Goal: Communication & Community: Answer question/provide support

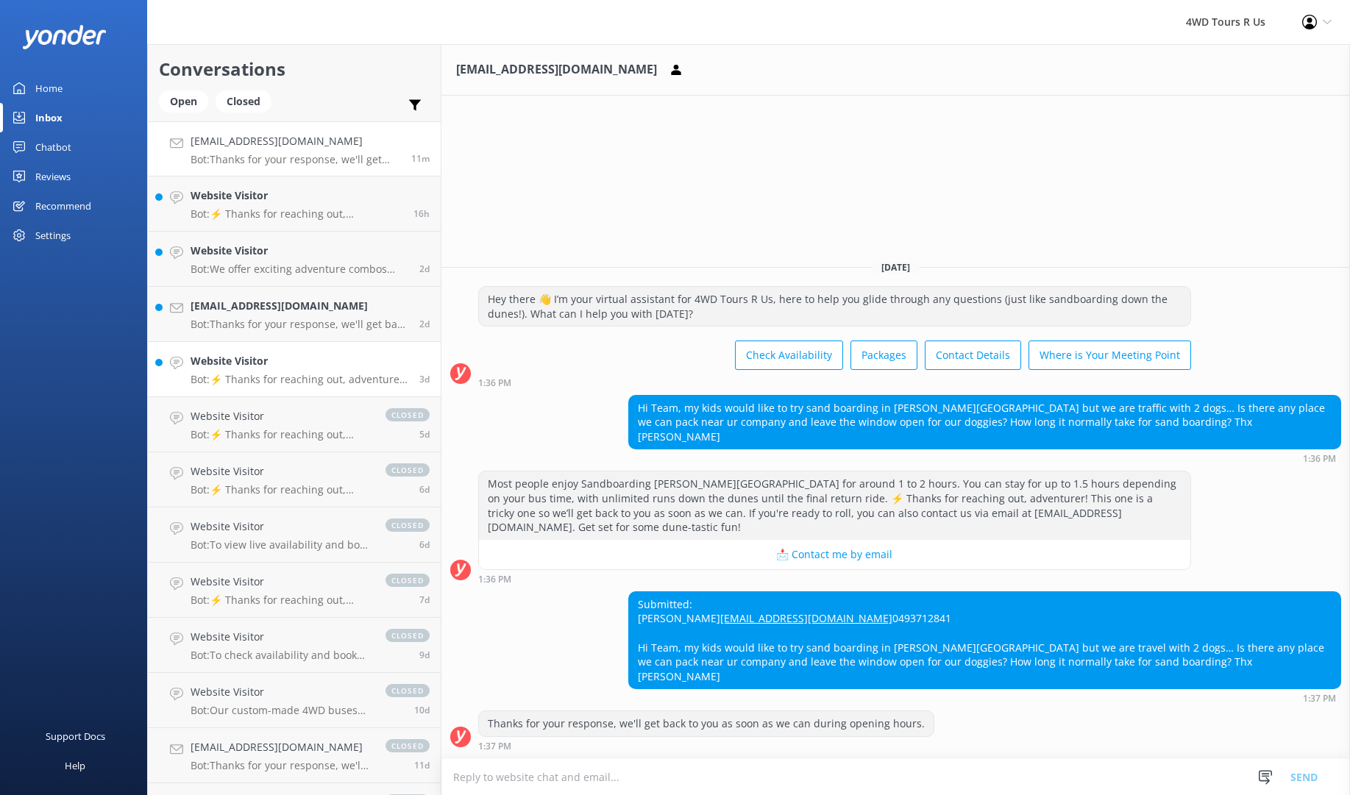
click at [288, 366] on h4 "Website Visitor" at bounding box center [300, 361] width 218 height 16
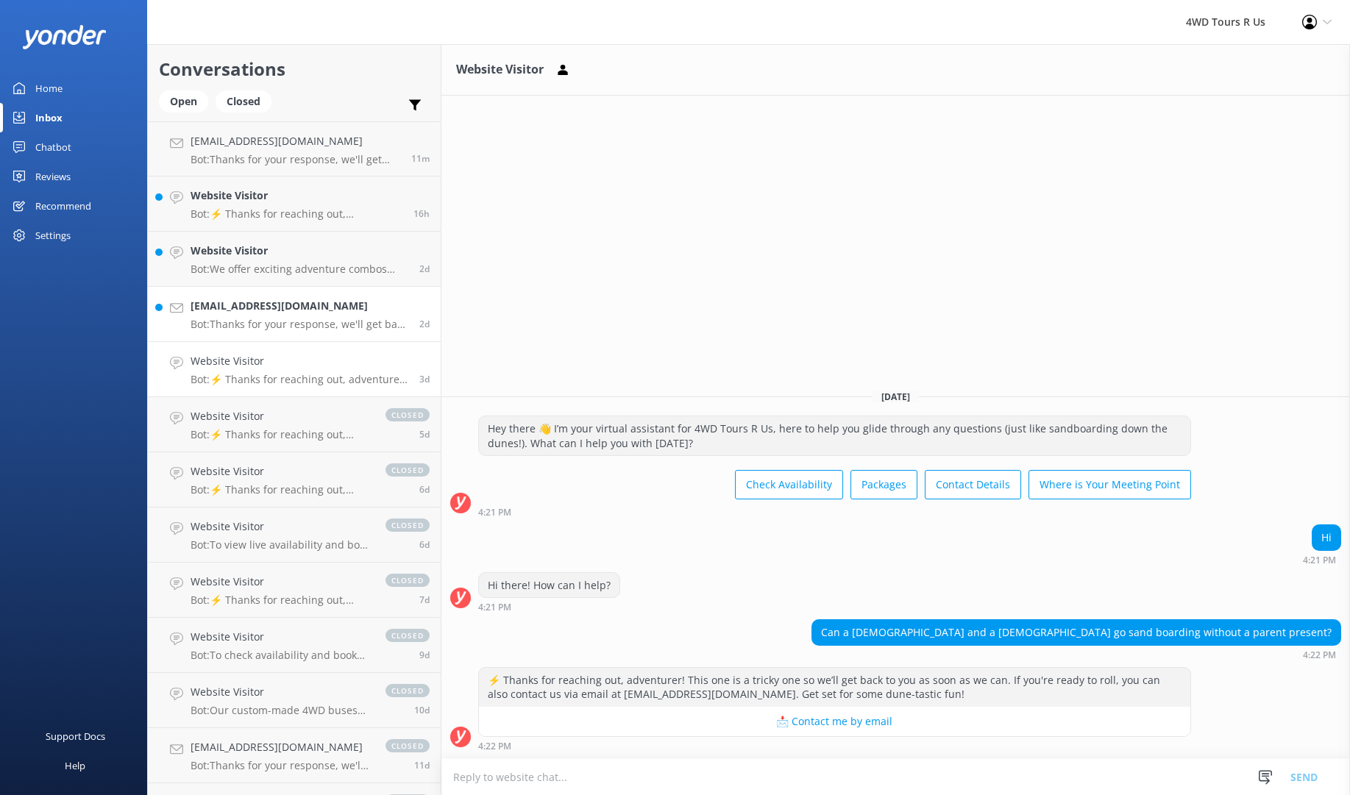
click at [299, 314] on div "[EMAIL_ADDRESS][DOMAIN_NAME] Bot: Thanks for your response, we'll get back to y…" at bounding box center [300, 314] width 218 height 32
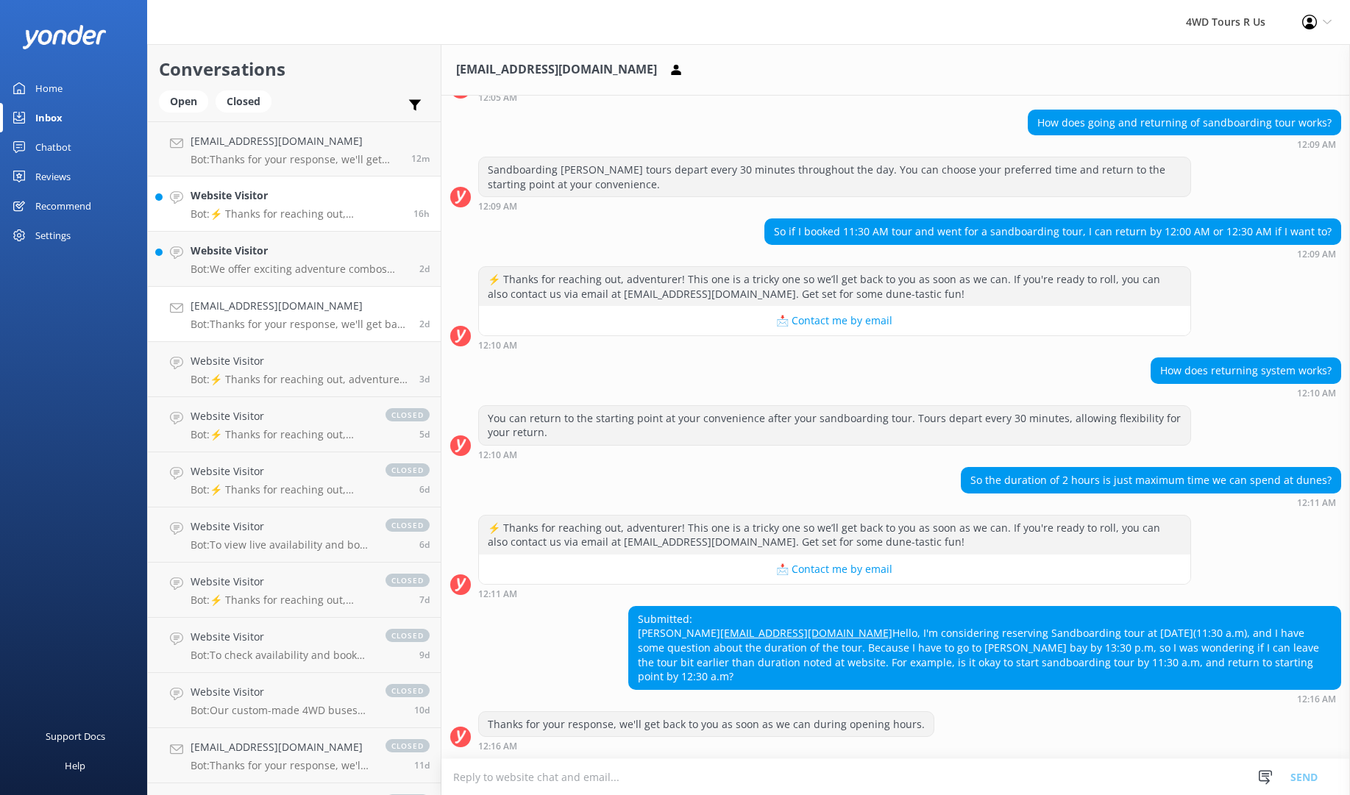
click at [317, 198] on h4 "Website Visitor" at bounding box center [297, 196] width 212 height 16
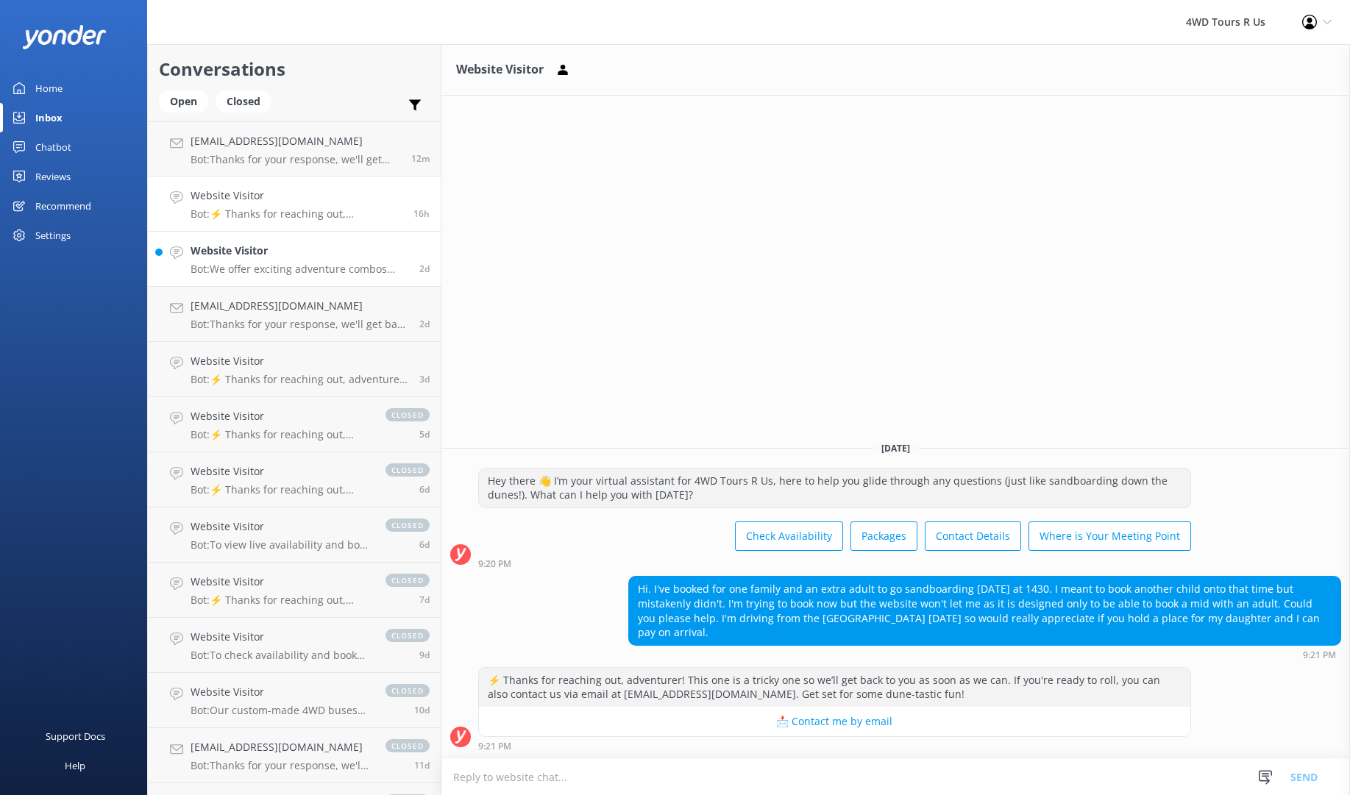
click at [280, 258] on h4 "Website Visitor" at bounding box center [300, 251] width 218 height 16
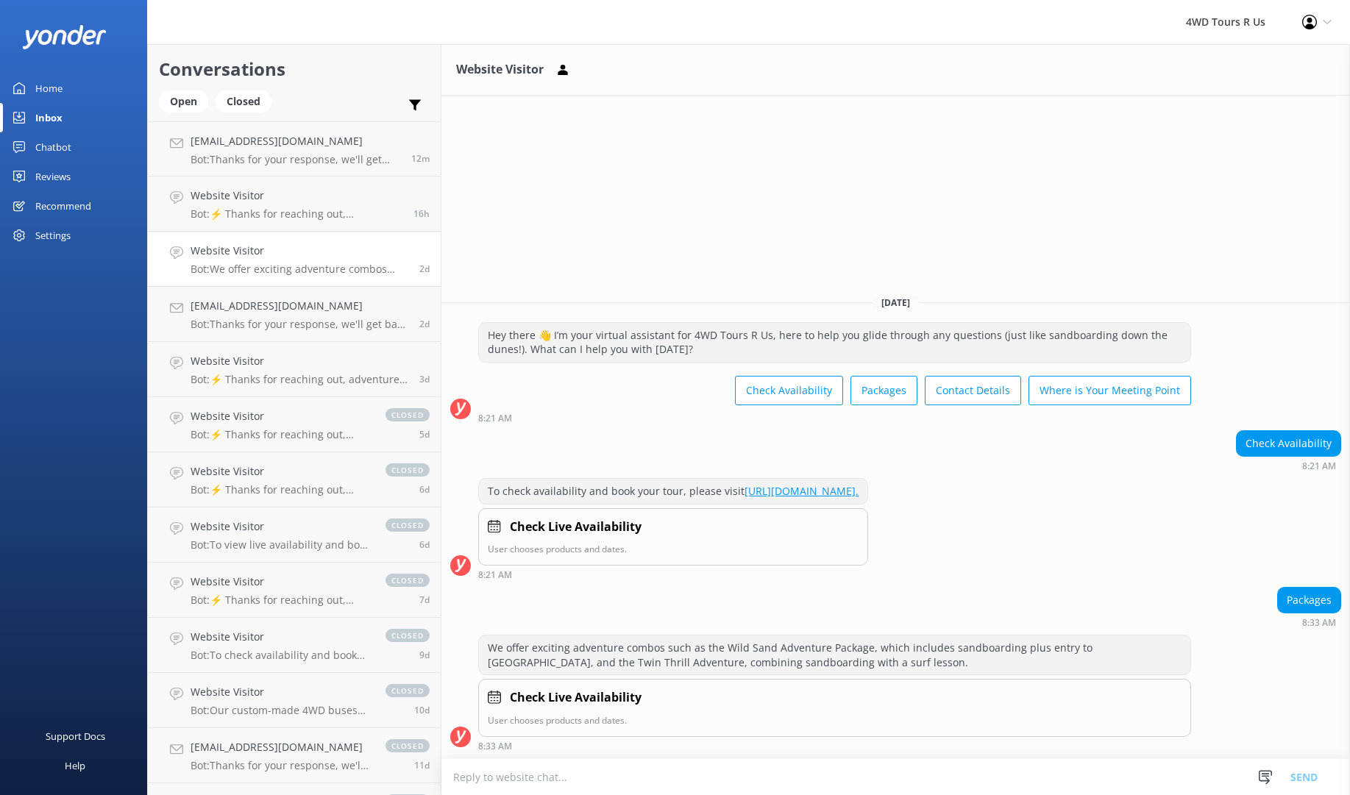
click at [49, 87] on div "Home" at bounding box center [48, 88] width 27 height 29
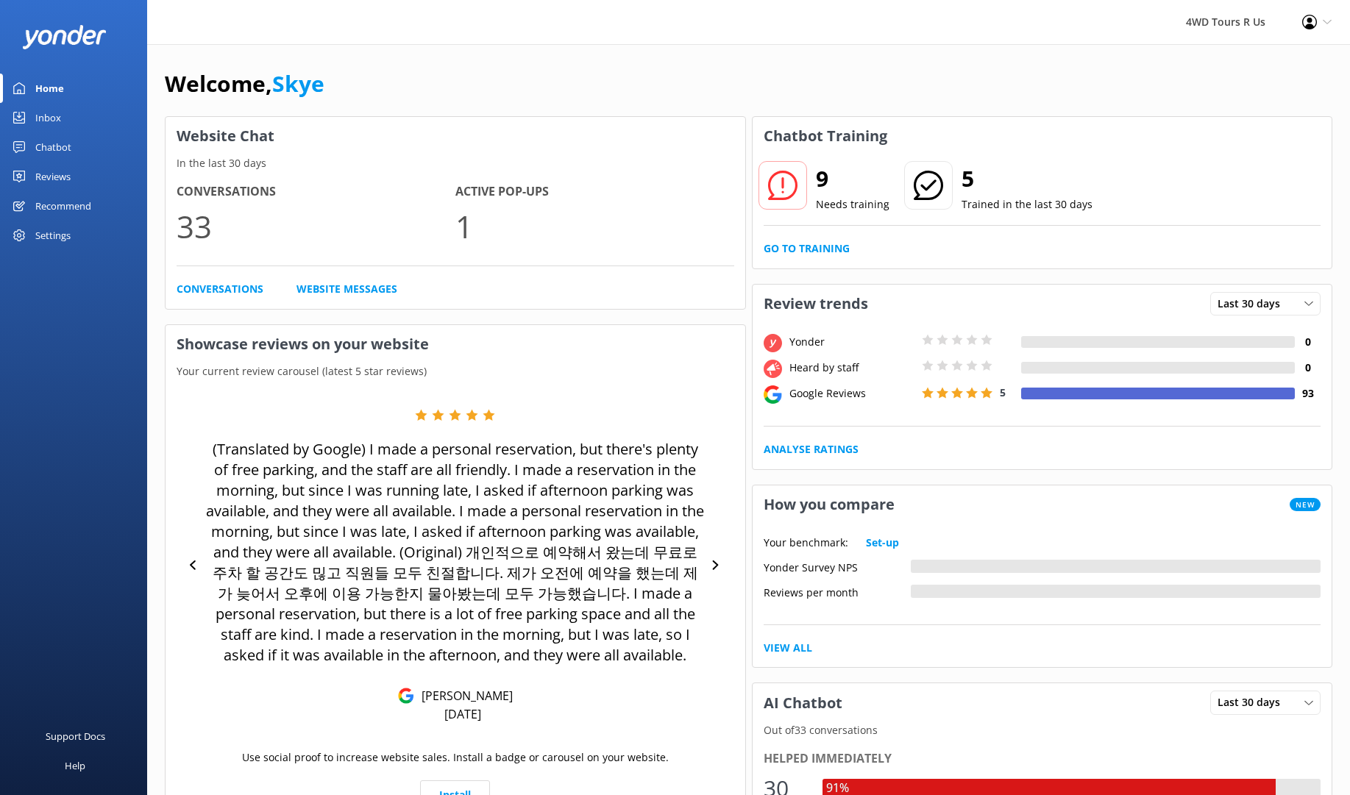
click at [51, 175] on div "Reviews" at bounding box center [52, 176] width 35 height 29
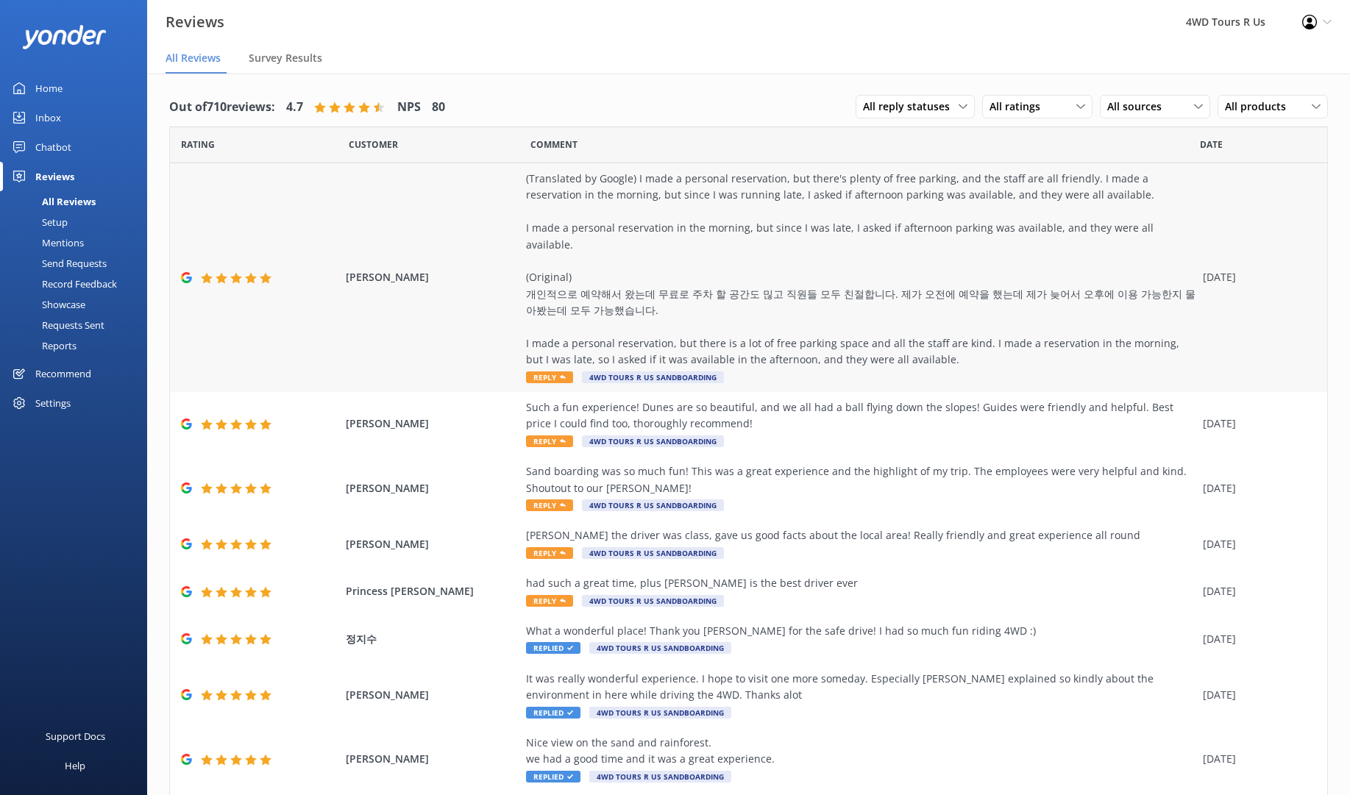
click at [563, 374] on icon at bounding box center [563, 377] width 6 height 6
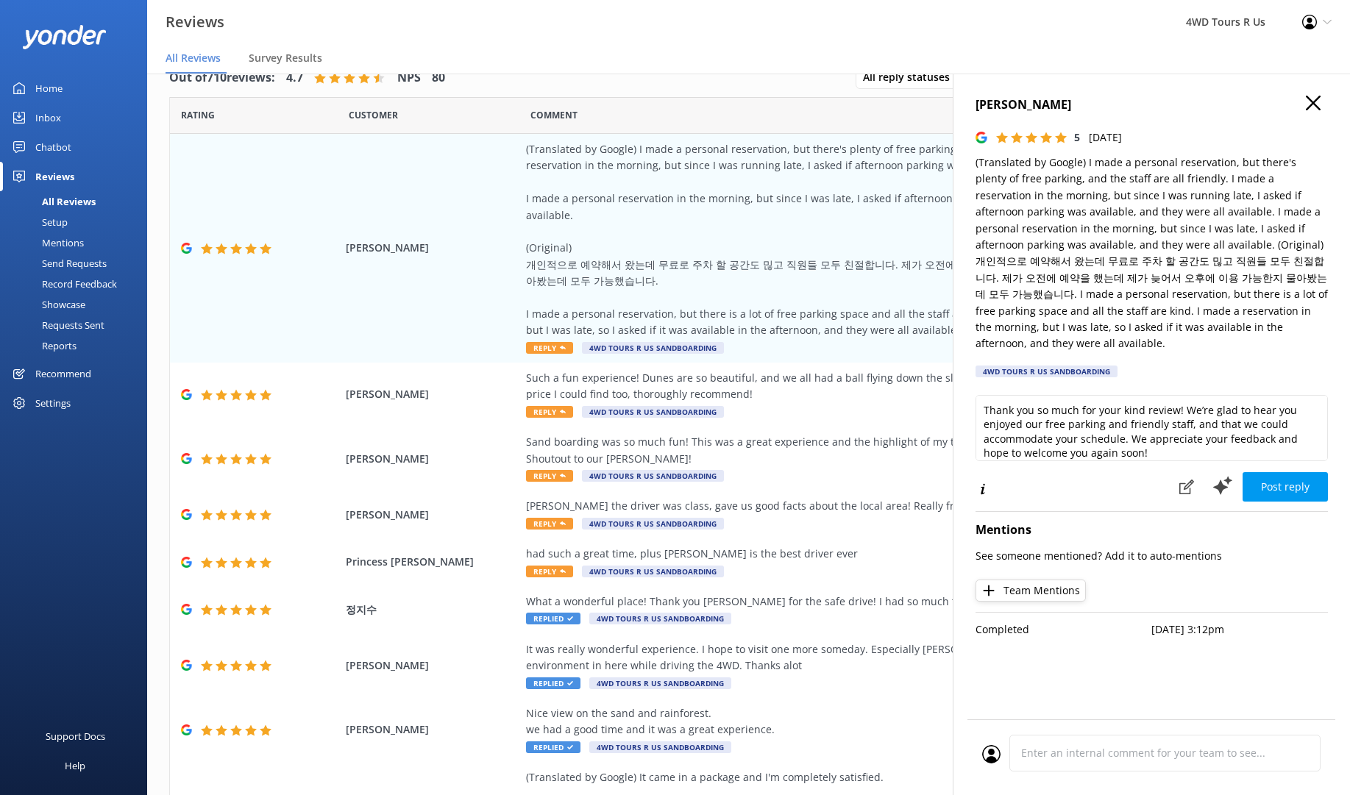
scroll to position [29, 0]
drag, startPoint x: 1209, startPoint y: 403, endPoint x: 975, endPoint y: 405, distance: 234.7
click at [975, 405] on div "[PERSON_NAME] 5 [DATE] (Translated by Google) I made a personal reservation, bu…" at bounding box center [1151, 471] width 397 height 795
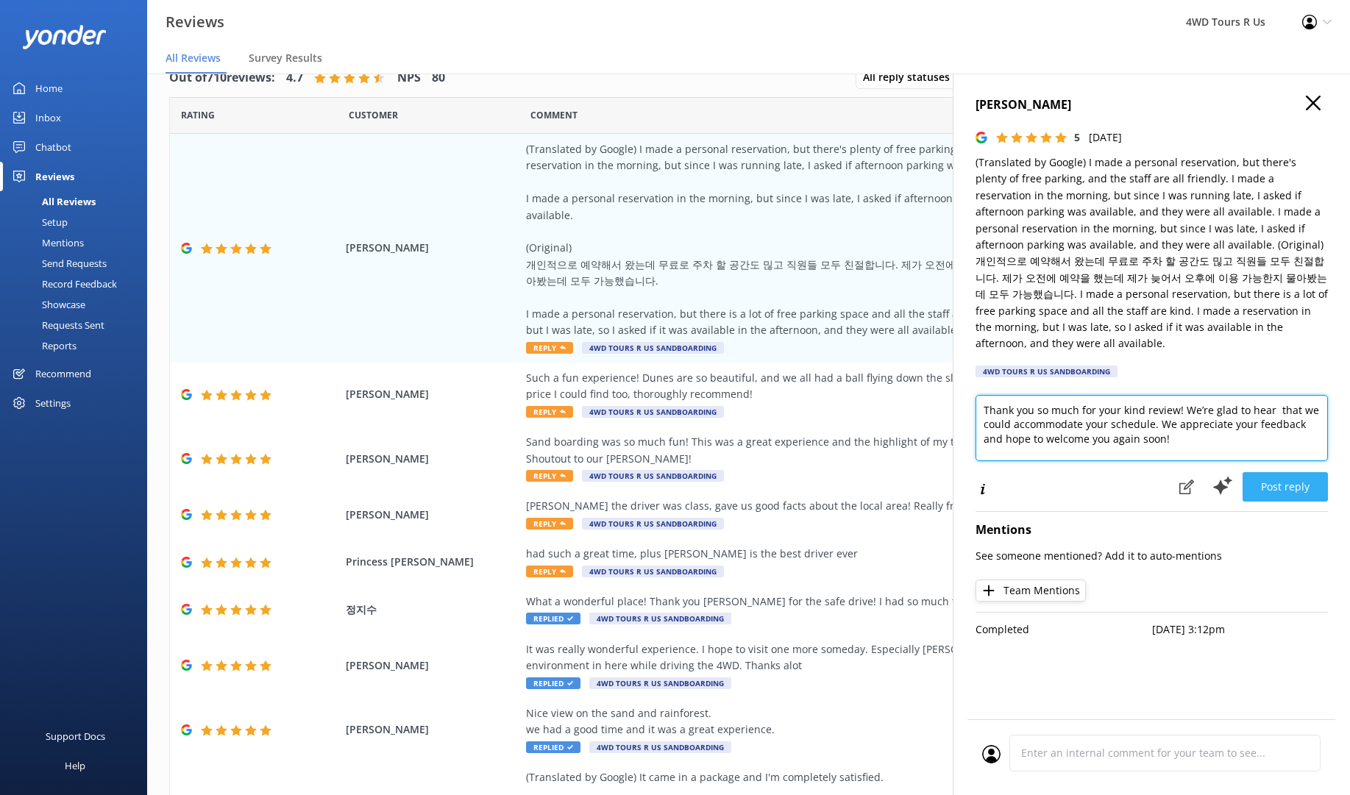
type textarea "Thank you so much for your kind review! We’re glad to hear that we could accomm…"
click at [1271, 472] on button "Post reply" at bounding box center [1285, 486] width 85 height 29
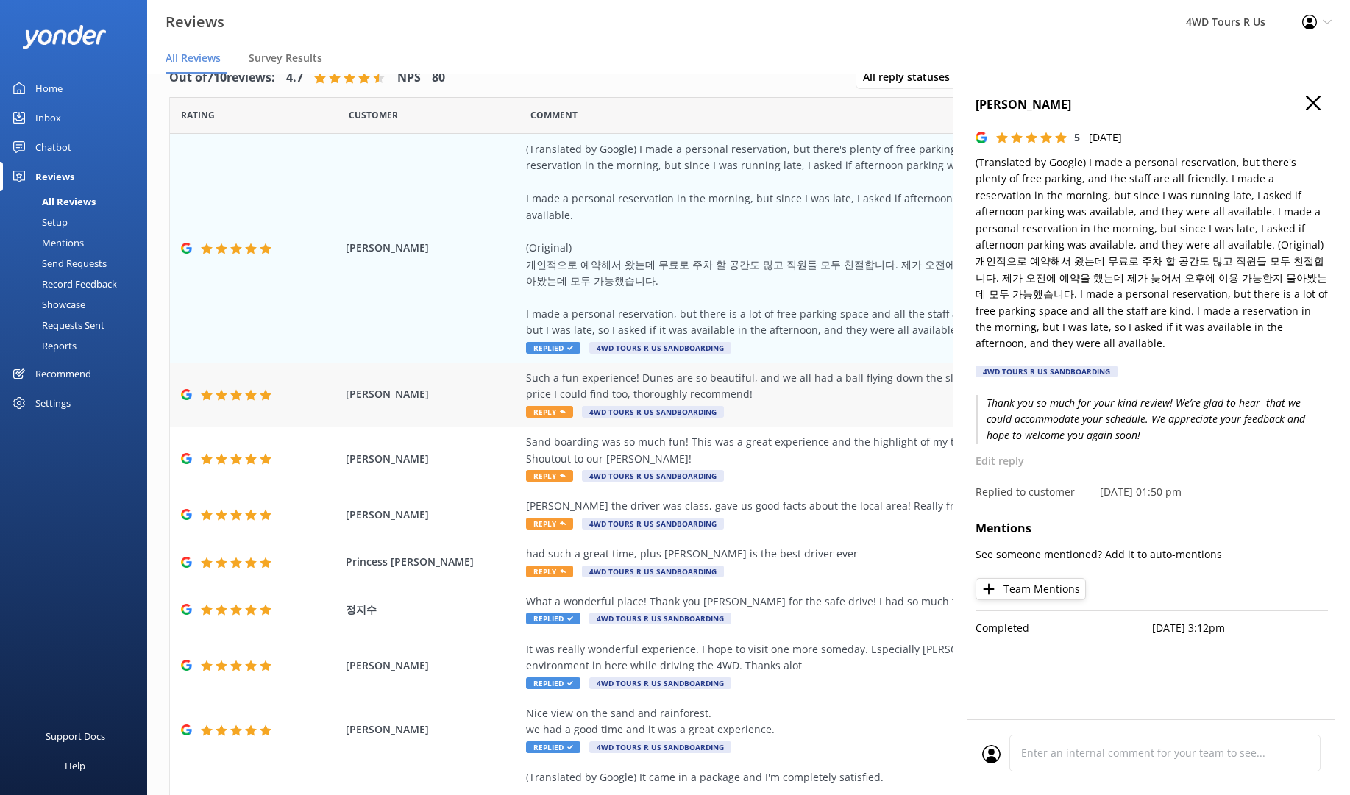
click at [555, 406] on span "Reply" at bounding box center [549, 412] width 47 height 12
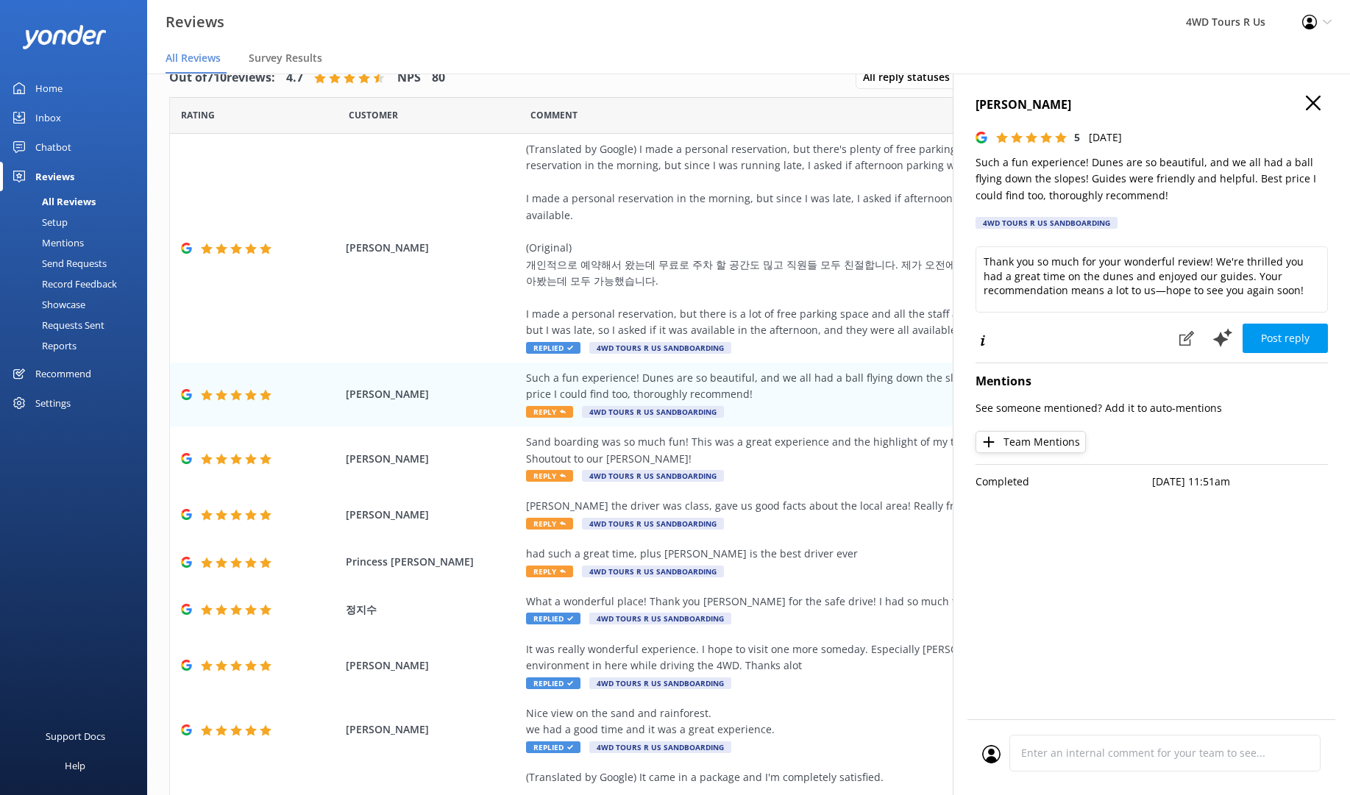
scroll to position [29, 1]
drag, startPoint x: 1171, startPoint y: 263, endPoint x: 1123, endPoint y: 255, distance: 48.5
click at [1123, 255] on textarea "Thank you so much for your wonderful review! We're thrilled you had a great tim…" at bounding box center [1152, 279] width 352 height 66
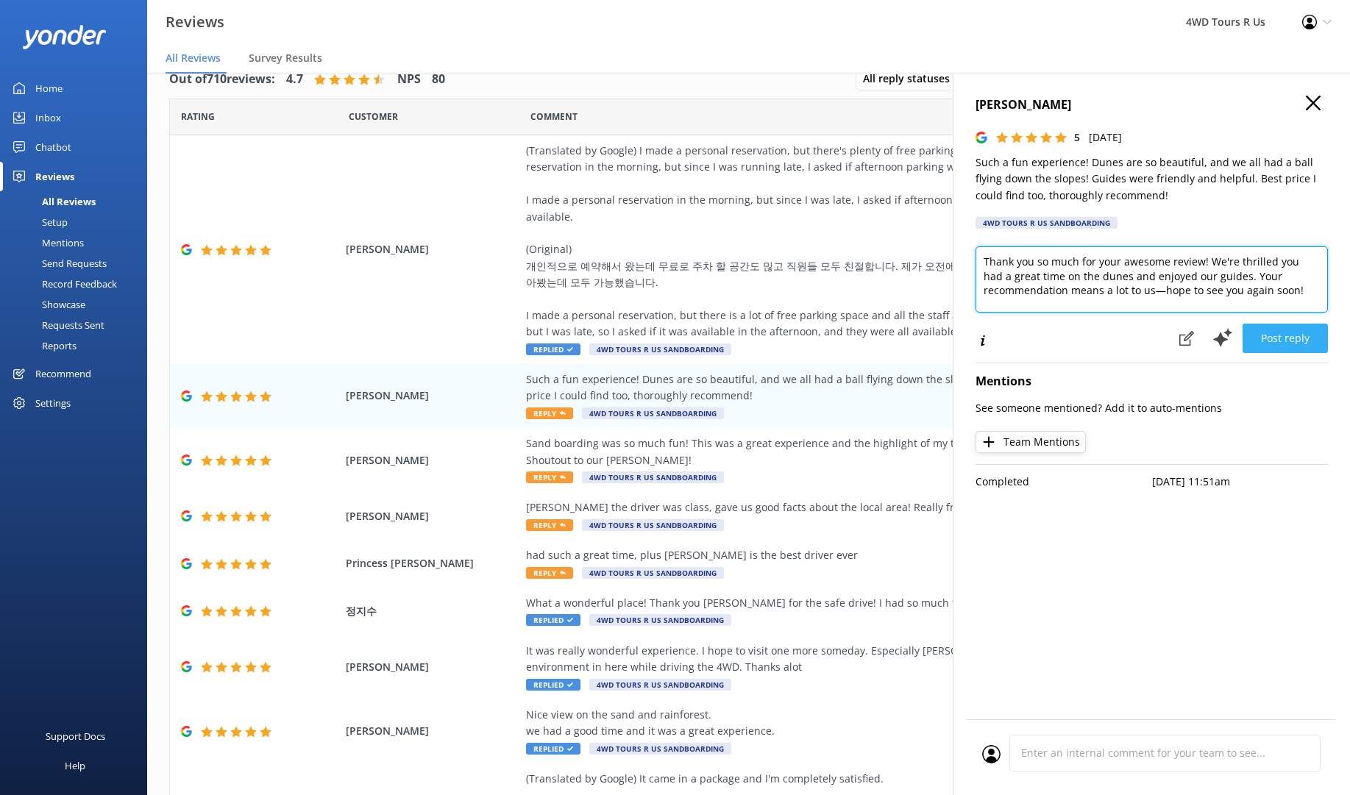
type textarea "Thank you so much for your awesome review! We're thrilled you had a great time …"
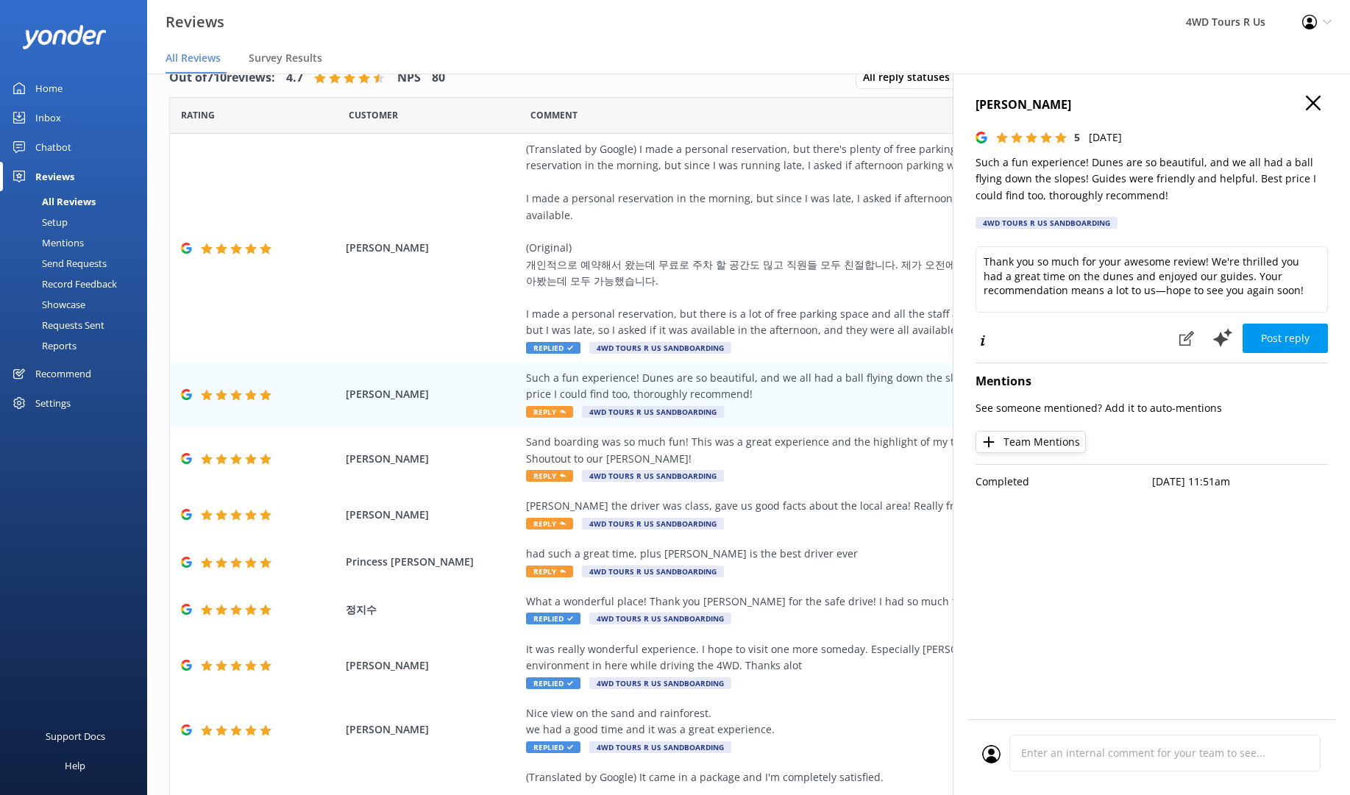
click at [1293, 335] on button "Post reply" at bounding box center [1285, 338] width 85 height 29
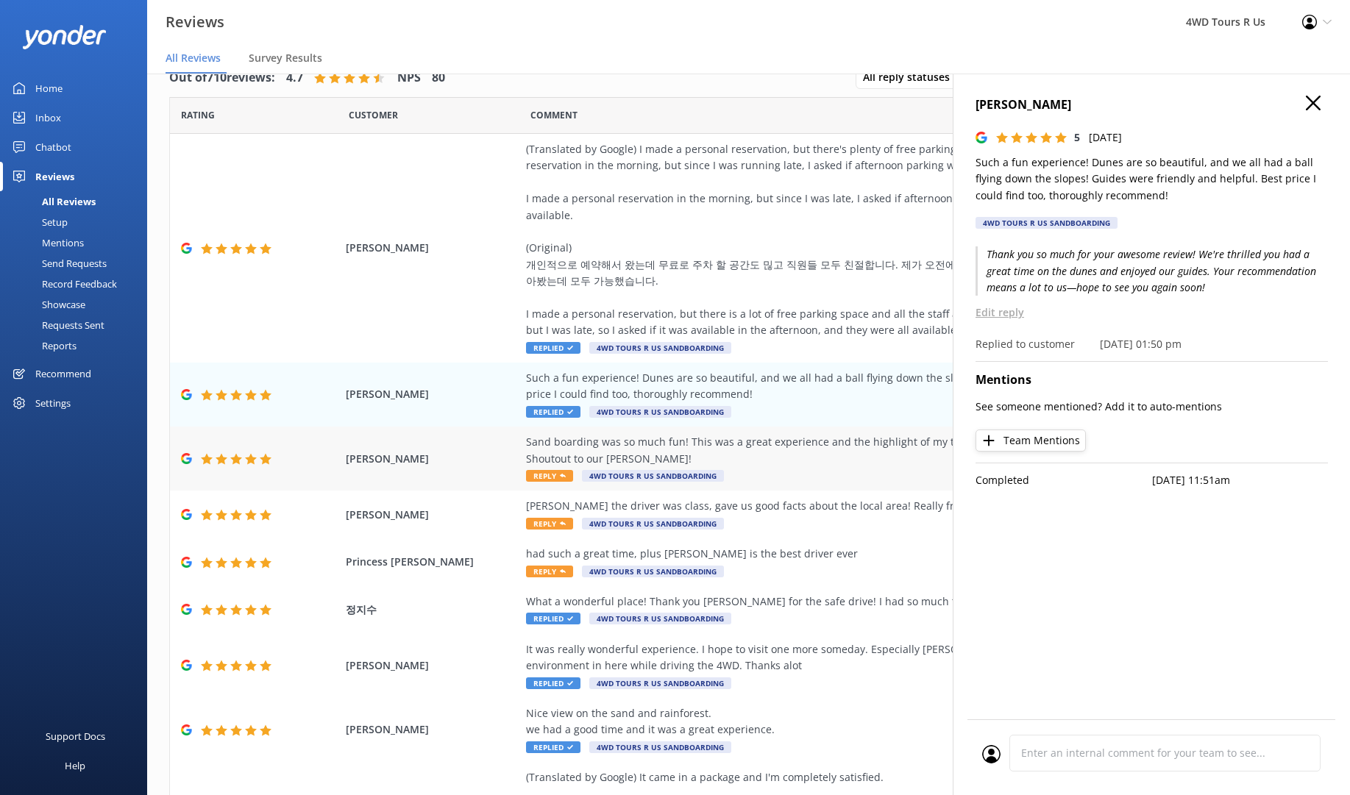
click at [555, 470] on span "Reply" at bounding box center [549, 476] width 47 height 12
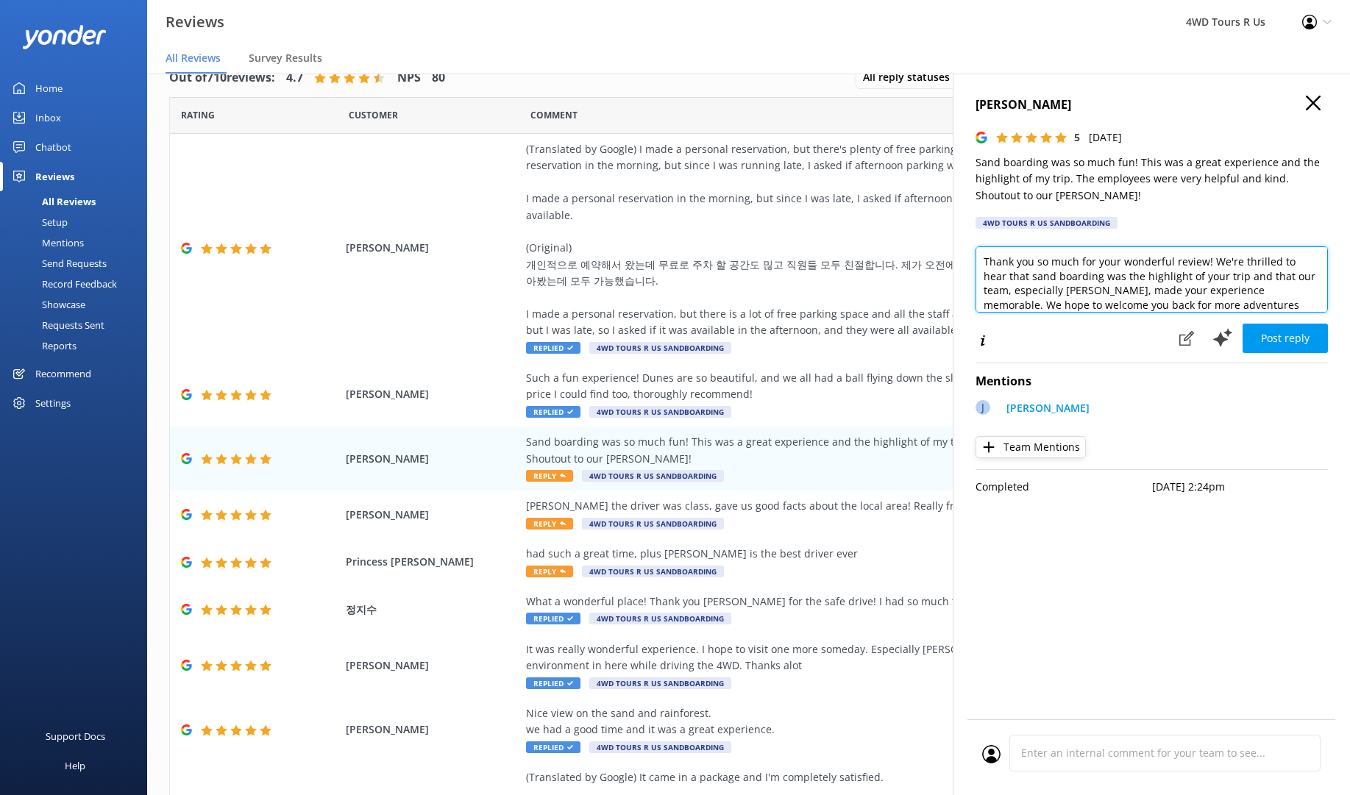
drag, startPoint x: 1168, startPoint y: 258, endPoint x: 1195, endPoint y: 259, distance: 27.2
click at [1169, 258] on textarea "Thank you so much for your wonderful review! We're thrilled to hear that sand b…" at bounding box center [1152, 279] width 352 height 66
type textarea "Thank you so much for your review! We're thrilled to hear that sand boarding wa…"
click at [1307, 335] on button "Post reply" at bounding box center [1285, 338] width 85 height 29
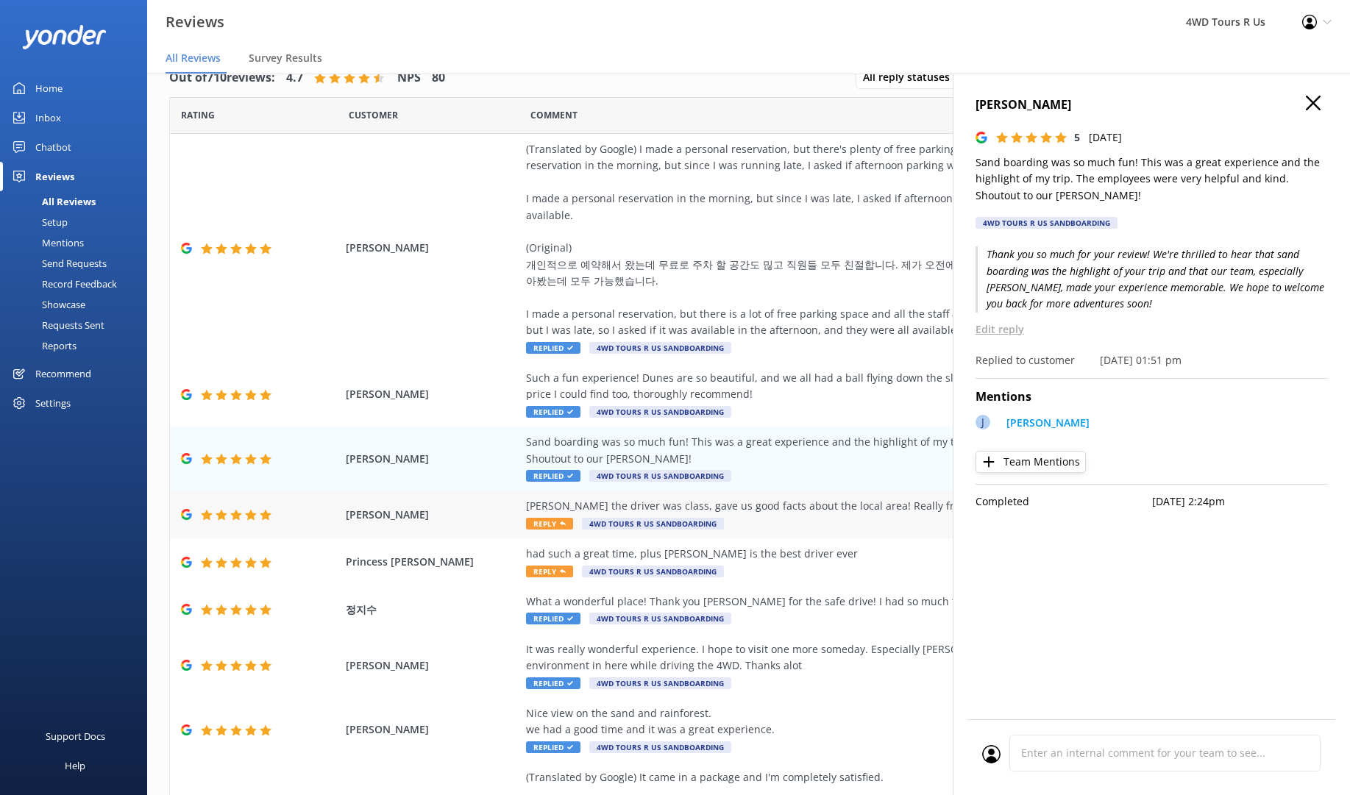
click at [558, 518] on span "Reply" at bounding box center [549, 524] width 47 height 12
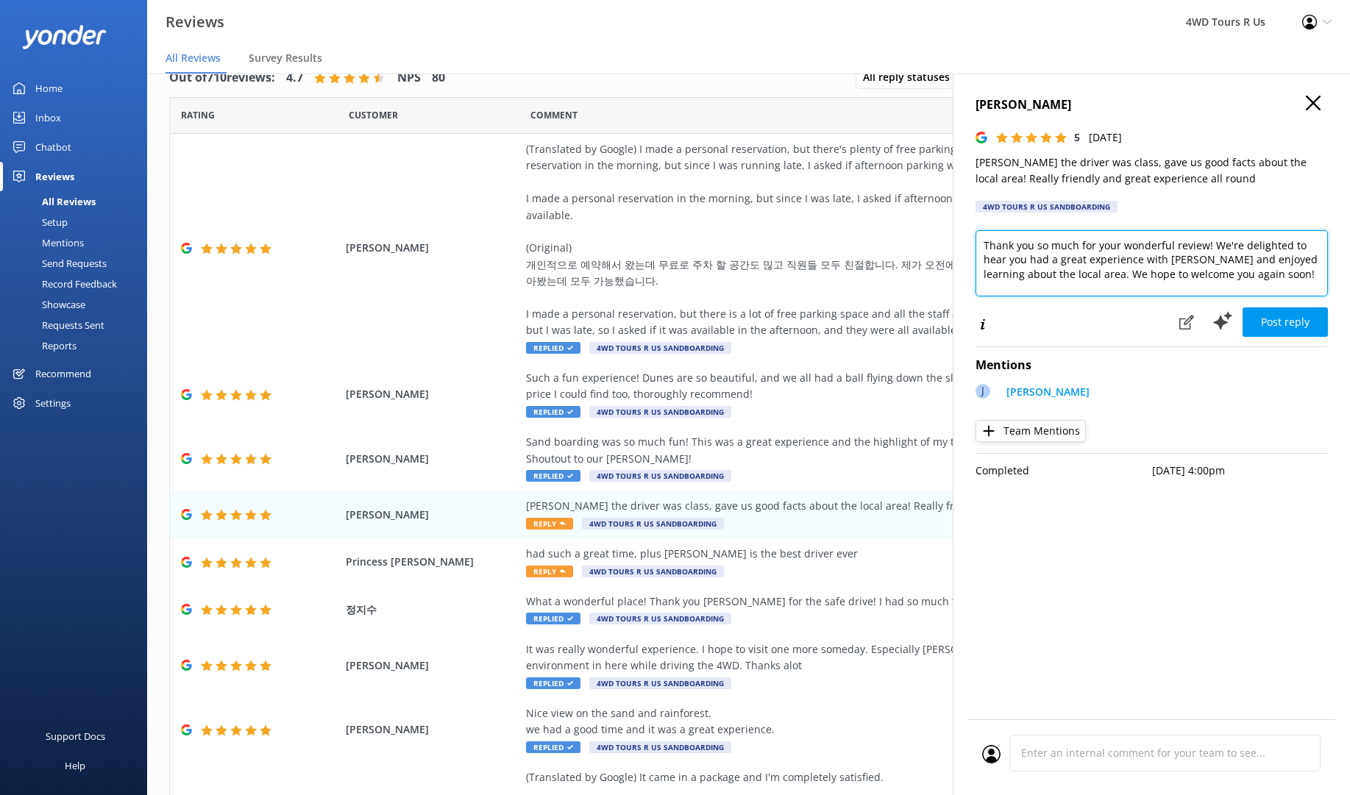
drag, startPoint x: 1211, startPoint y: 243, endPoint x: 1038, endPoint y: 241, distance: 172.9
click at [1037, 241] on textarea "Thank you so much for your wonderful review! We're delighted to hear you had a …" at bounding box center [1152, 263] width 352 height 66
type textarea "Thank you! We're delighted to hear you had a great experience with [PERSON_NAME…"
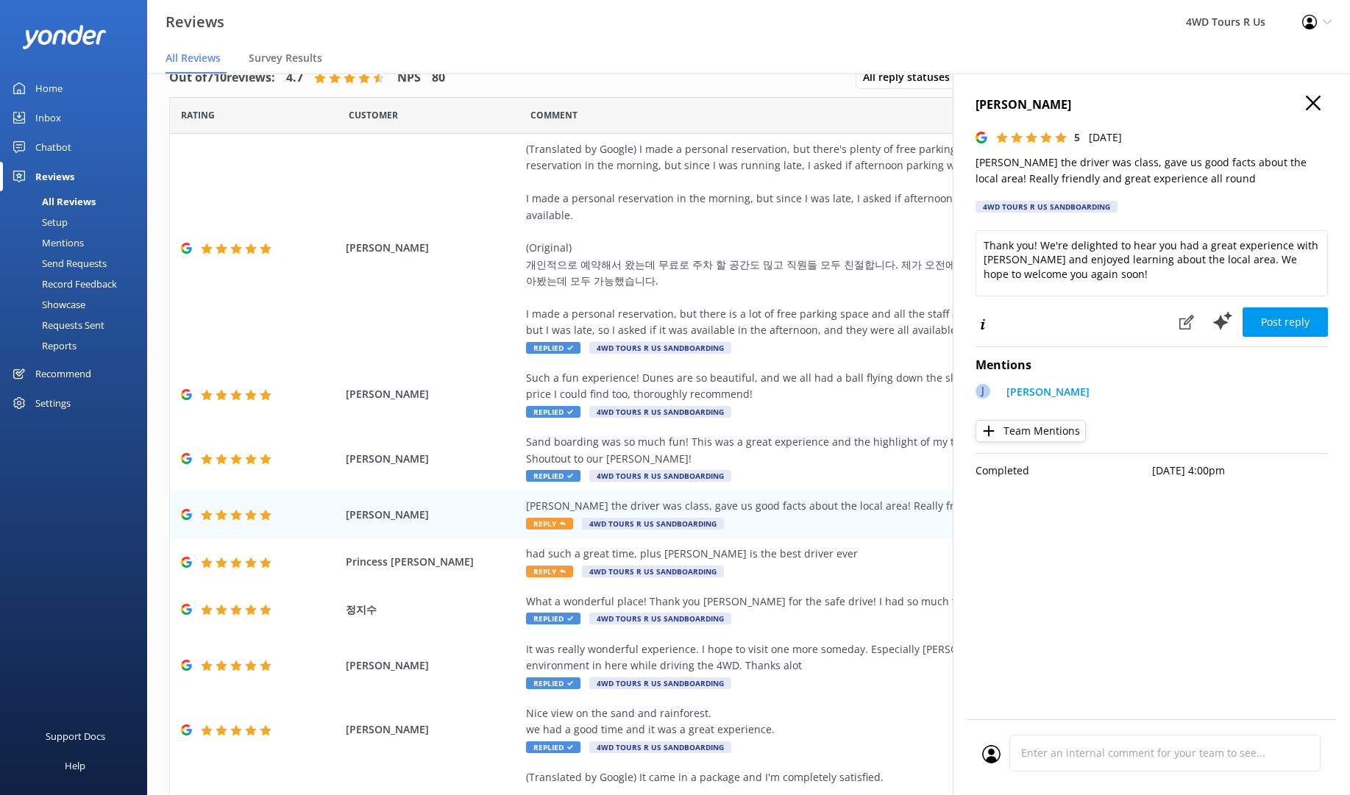
click at [1276, 323] on button "Post reply" at bounding box center [1285, 322] width 85 height 29
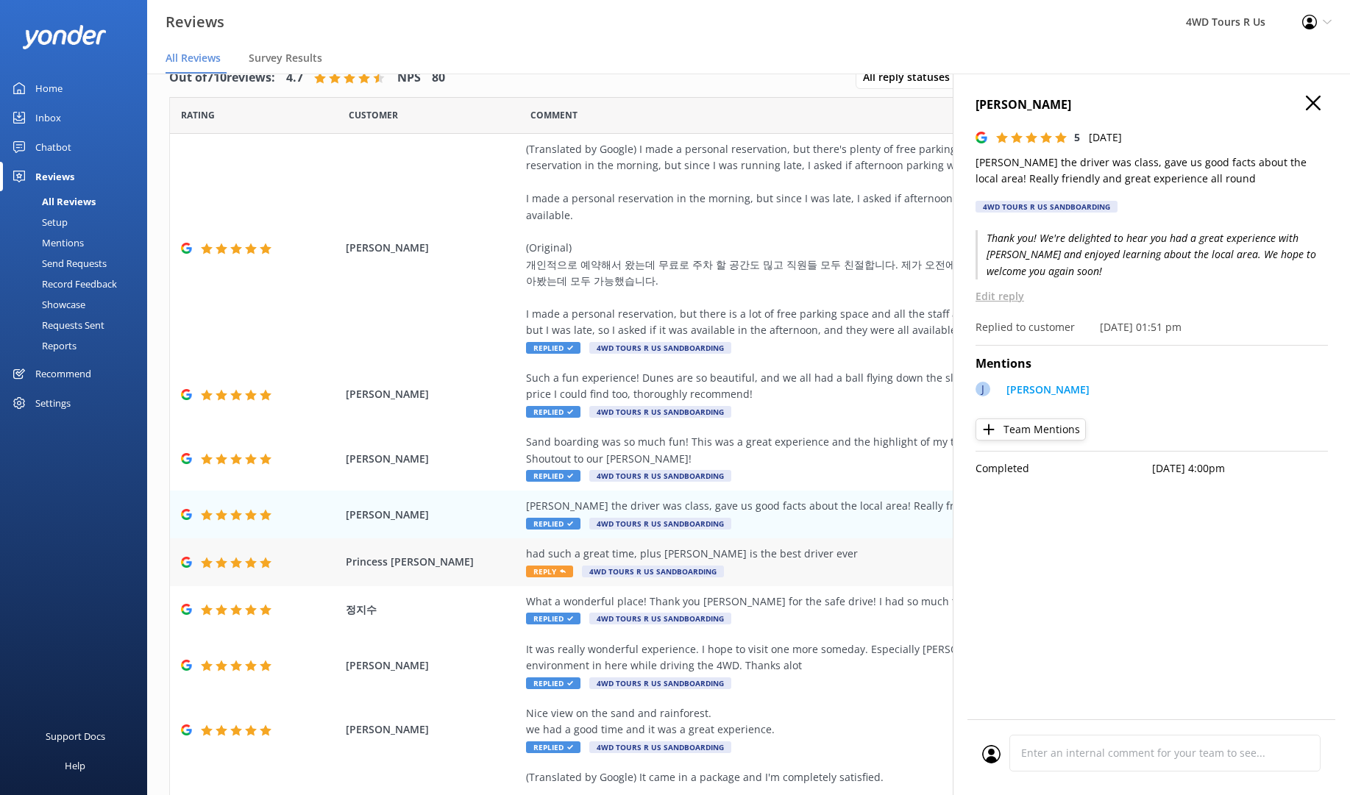
click at [547, 546] on div "had such a great time, plus [PERSON_NAME] is the best driver ever Reply 4WD Tou…" at bounding box center [860, 562] width 669 height 33
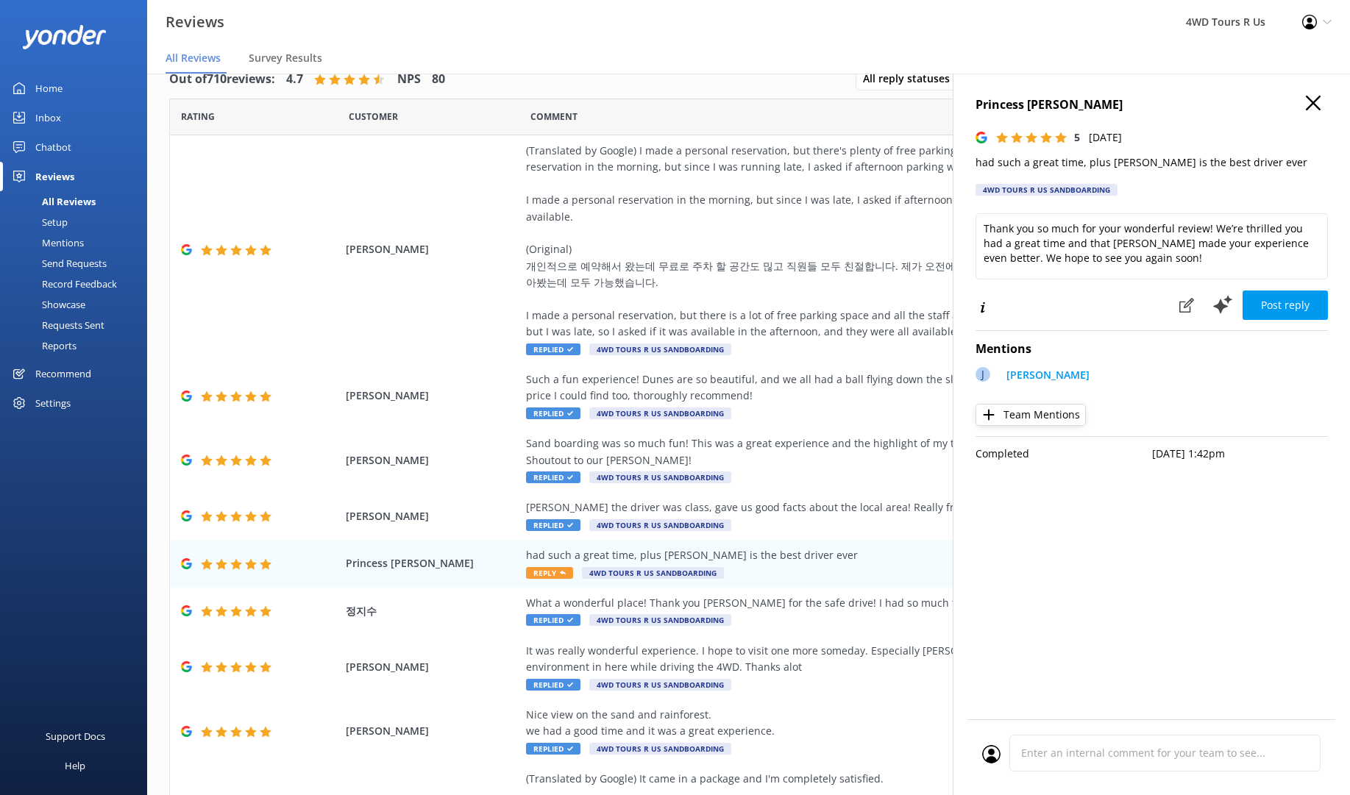
scroll to position [29, 1]
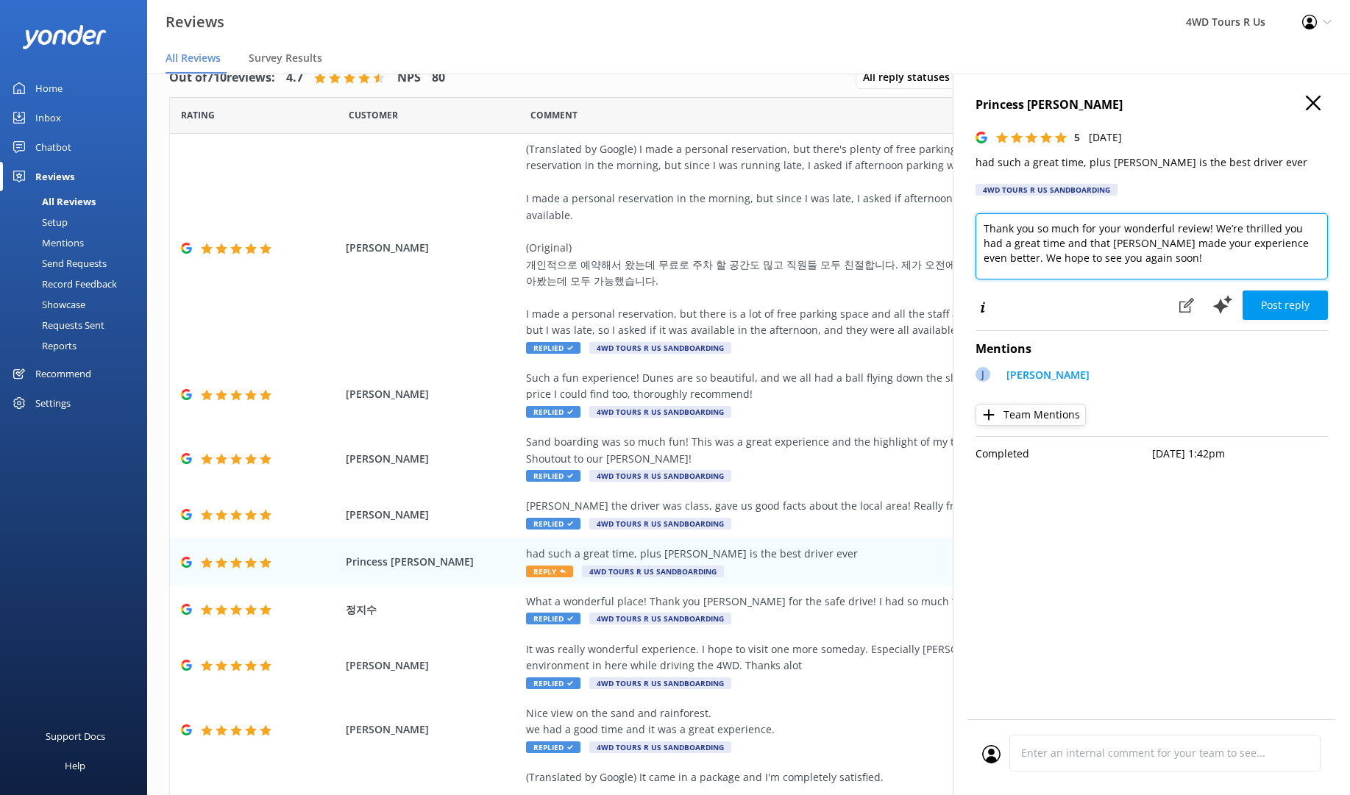
drag, startPoint x: 1209, startPoint y: 227, endPoint x: 1037, endPoint y: 223, distance: 172.9
click at [1037, 224] on textarea "Thank you so much for your wonderful review! We’re thrilled you had a great tim…" at bounding box center [1152, 246] width 352 height 66
type textarea "Thank you! We’re thrilled you had a great time and that [PERSON_NAME] made your…"
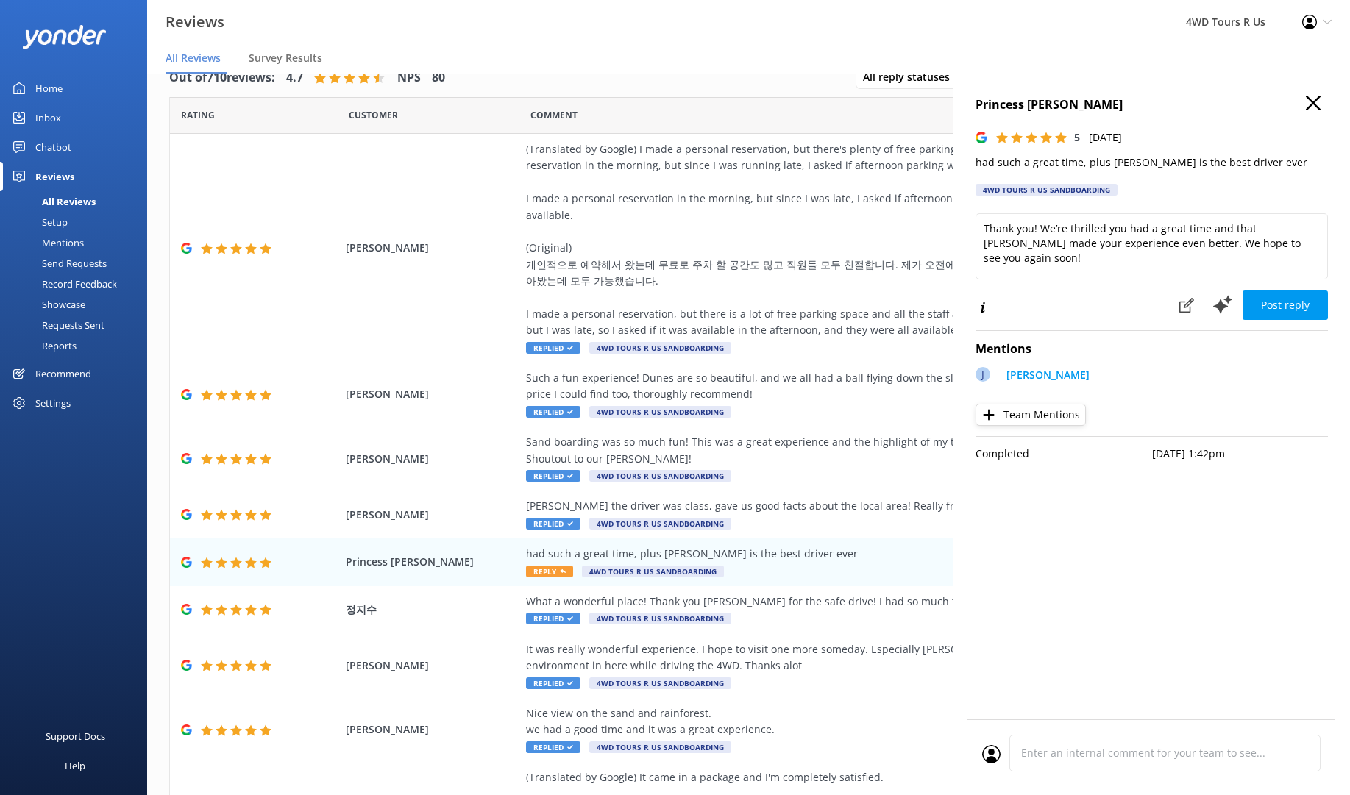
click at [1309, 306] on button "Post reply" at bounding box center [1285, 305] width 85 height 29
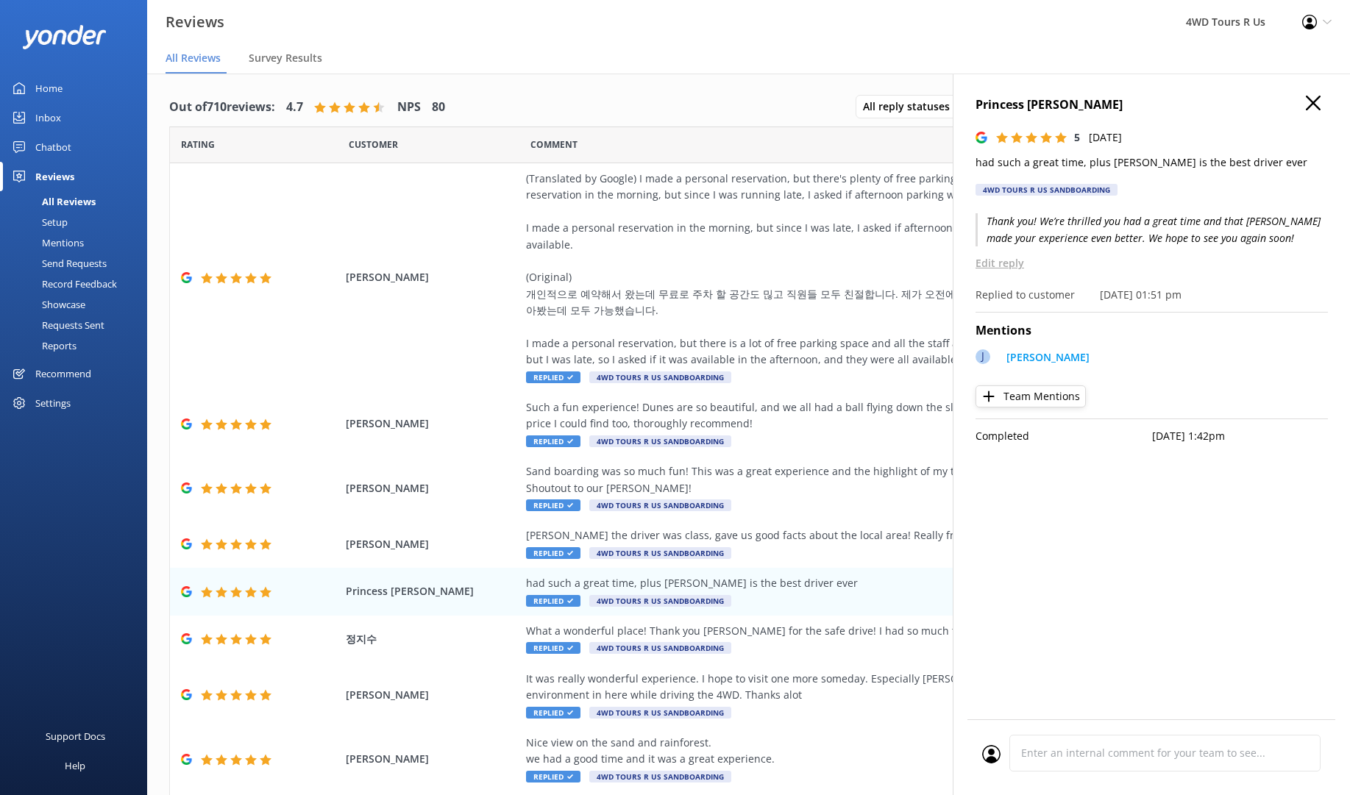
scroll to position [0, 0]
click at [1314, 103] on use "button" at bounding box center [1313, 103] width 15 height 15
